Goal: Navigation & Orientation: Find specific page/section

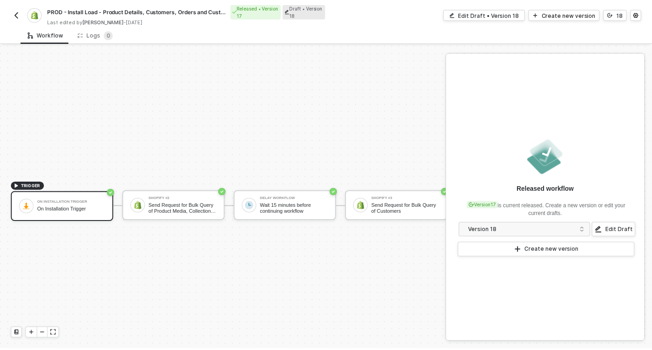
scroll to position [24, 0]
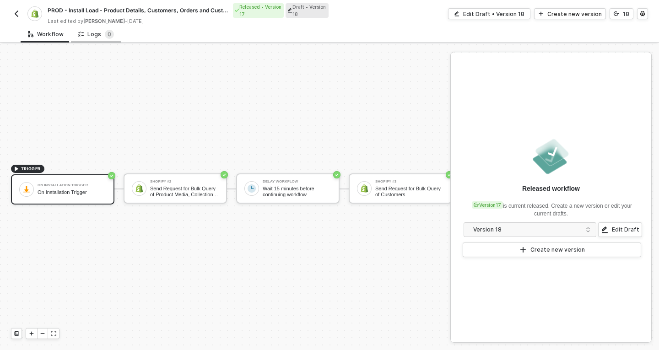
click at [111, 34] on div "Logs 0" at bounding box center [96, 34] width 50 height 17
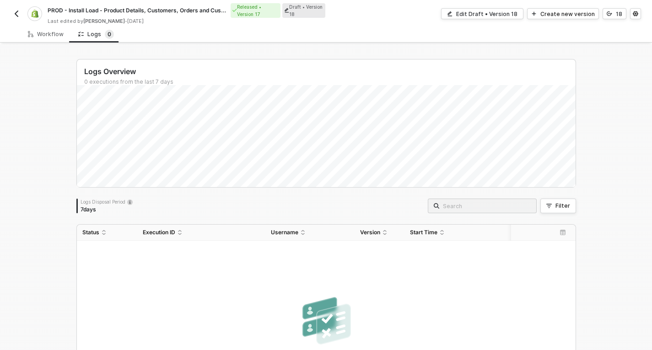
click at [19, 14] on img "button" at bounding box center [16, 13] width 7 height 7
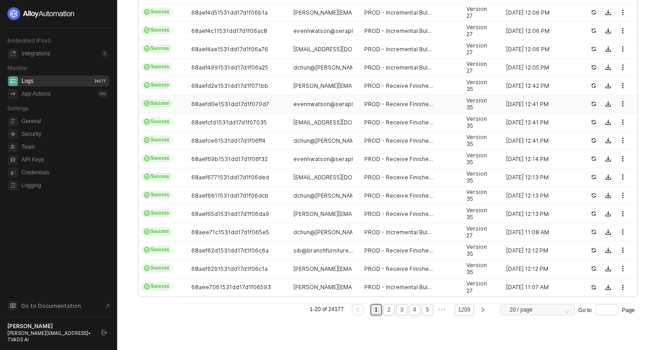
scroll to position [158, 0]
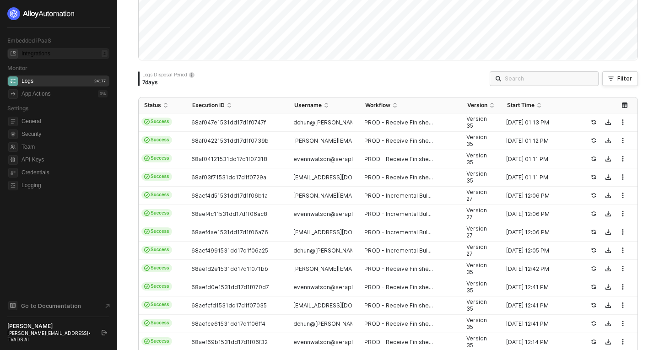
click at [44, 52] on div "Integrations" at bounding box center [36, 54] width 29 height 8
